Goal: Find specific page/section: Find specific page/section

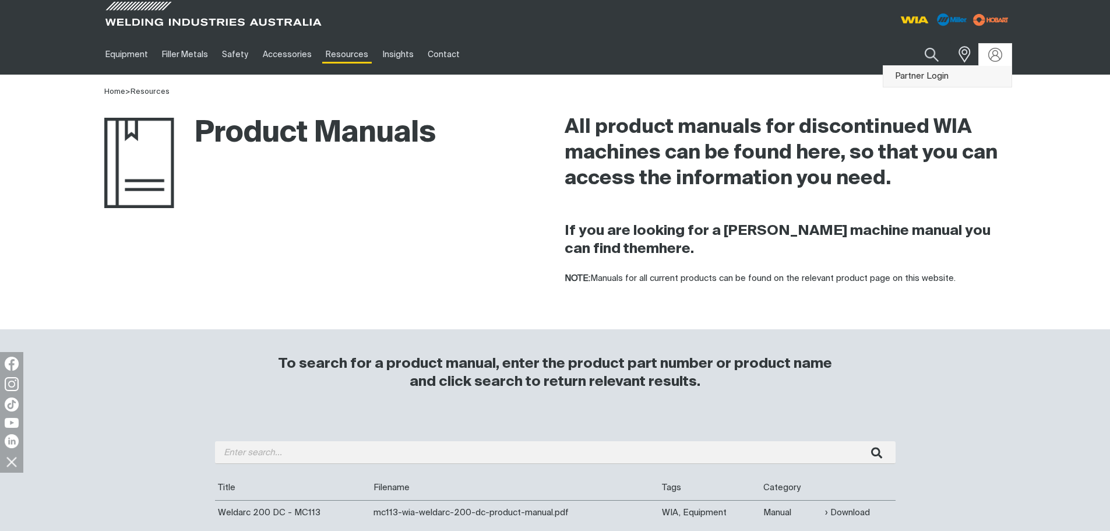
click at [988, 79] on link "Partner Login" at bounding box center [947, 77] width 128 height 22
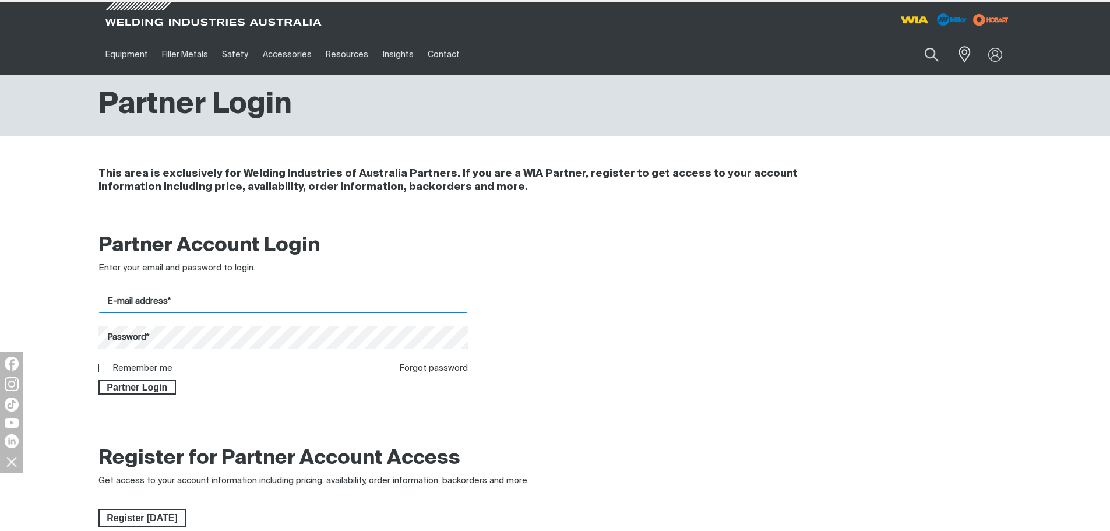
type input "[EMAIL_ADDRESS][DOMAIN_NAME]"
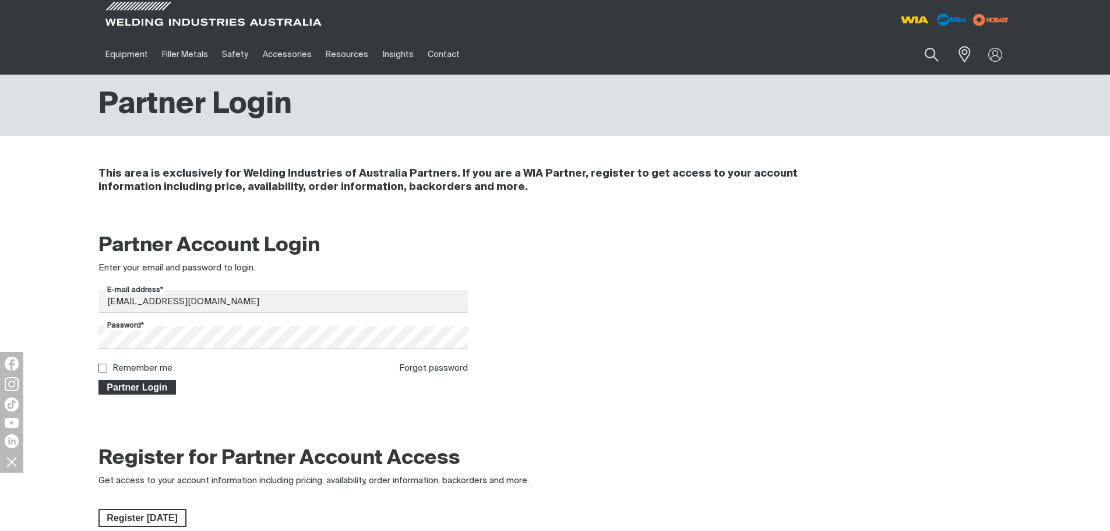
click at [163, 385] on span "Partner Login" at bounding box center [138, 387] width 76 height 15
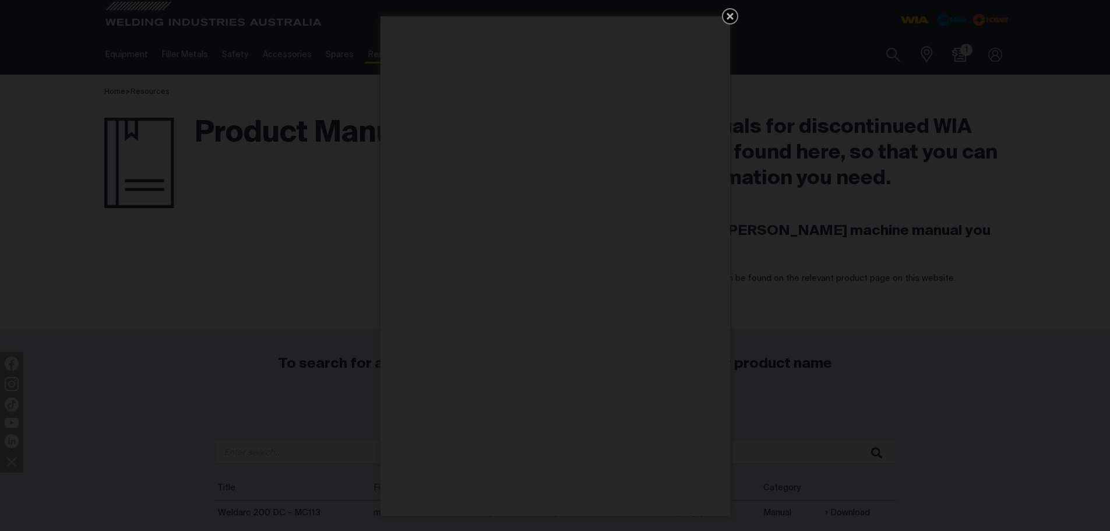
click at [724, 13] on icon "Get 5 WIA Welding Guides Free!" at bounding box center [730, 16] width 14 height 14
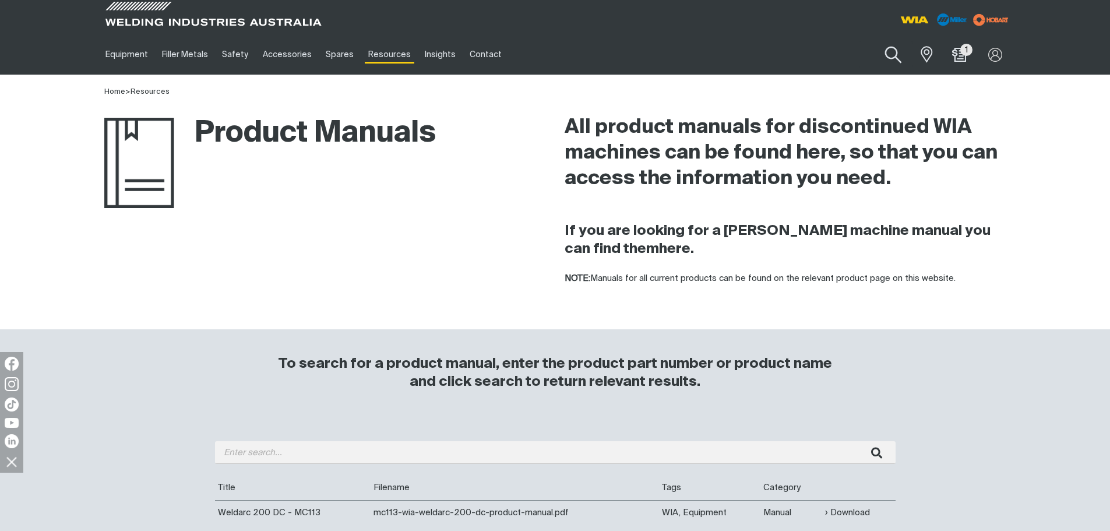
click at [893, 48] on button "Search products" at bounding box center [893, 54] width 47 height 33
click at [797, 57] on input "Search" at bounding box center [822, 54] width 179 height 26
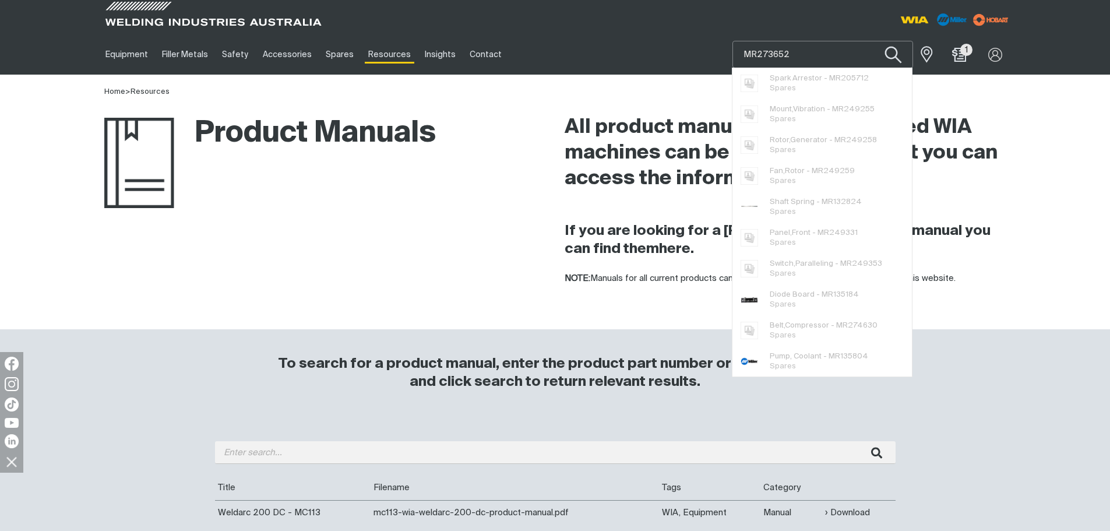
type input "MR273652"
click at [887, 61] on button "Search products" at bounding box center [893, 54] width 47 height 33
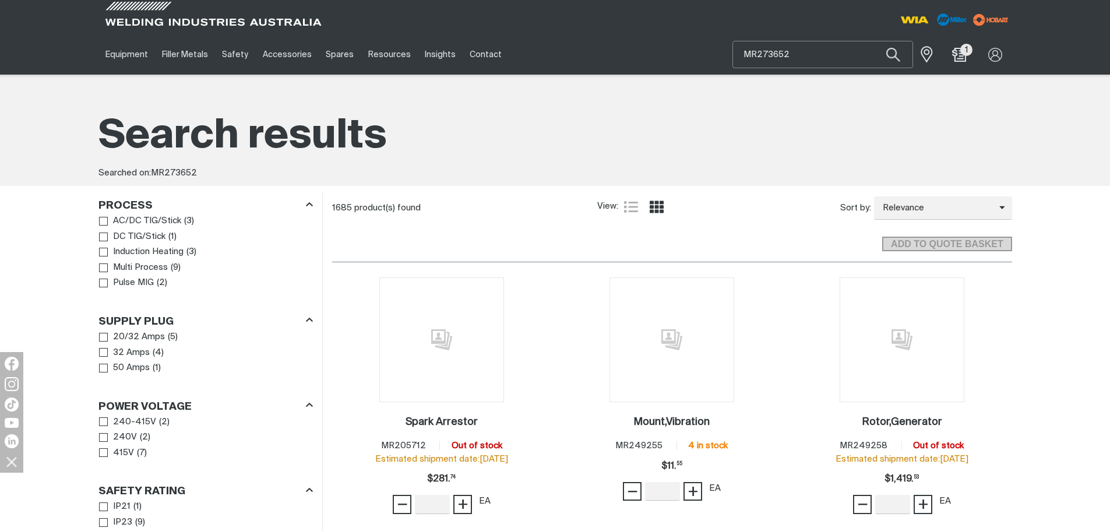
drag, startPoint x: 813, startPoint y: 59, endPoint x: 711, endPoint y: 56, distance: 102.6
click at [711, 56] on div "Equipment Stick Welders TIG Welders MIG Welders Multi-Process Welders Engine Dr…" at bounding box center [555, 54] width 914 height 40
click at [753, 132] on h1 "Search results" at bounding box center [555, 137] width 914 height 52
